Goal: Find specific fact

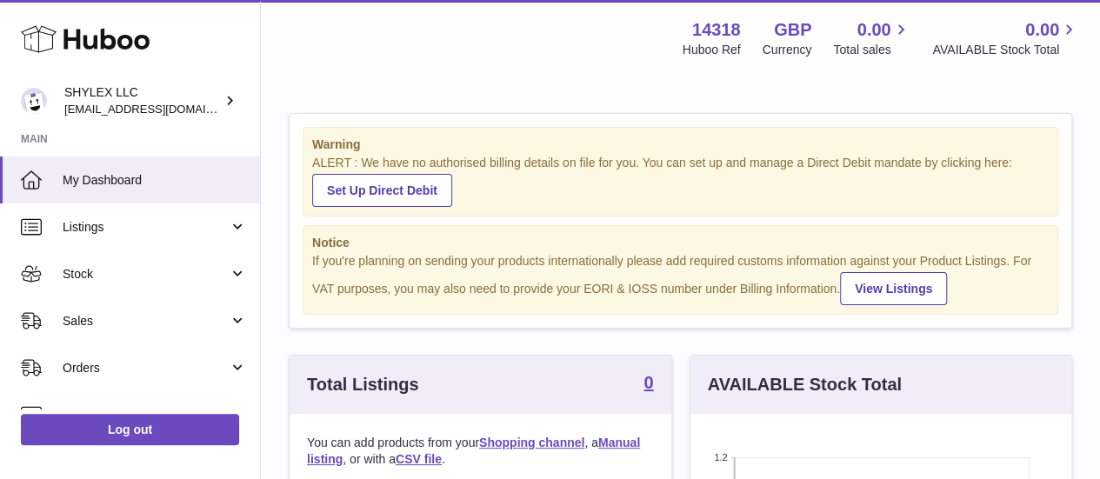
click at [713, 32] on strong "14318" at bounding box center [716, 29] width 49 height 23
copy strong "14318"
